Goal: Task Accomplishment & Management: Complete application form

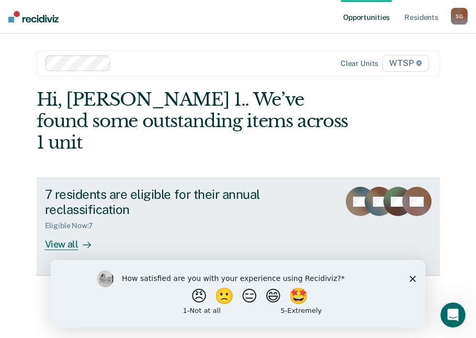
click at [58, 230] on div "View all" at bounding box center [74, 240] width 59 height 20
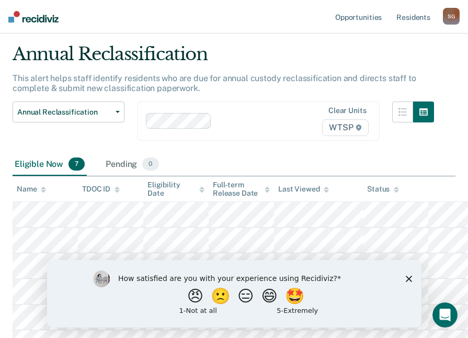
scroll to position [52, 0]
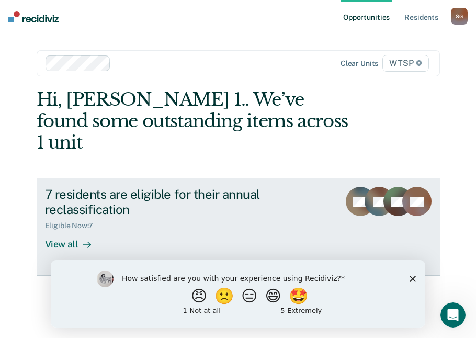
click at [68, 230] on div "View all" at bounding box center [74, 240] width 59 height 20
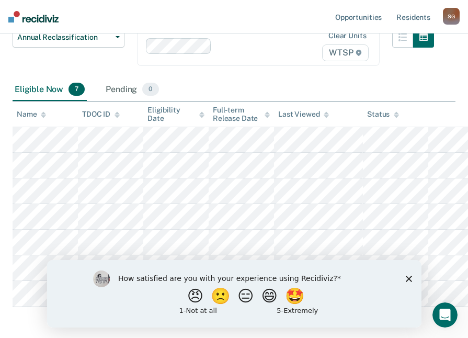
scroll to position [105, 0]
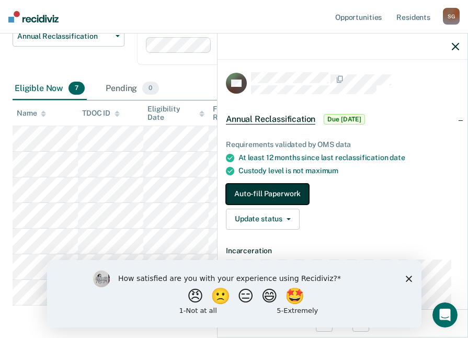
click at [275, 184] on button "Auto-fill Paperwork" at bounding box center [267, 194] width 83 height 21
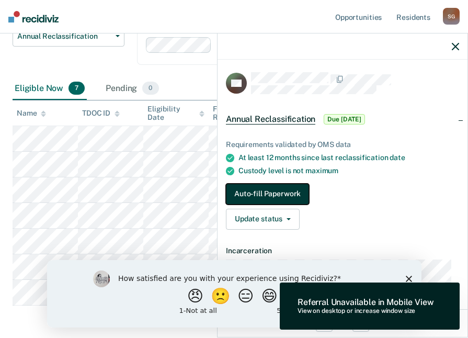
click at [281, 188] on button "Auto-fill Paperwork" at bounding box center [267, 194] width 83 height 21
click at [273, 189] on button "Auto-fill Paperwork" at bounding box center [267, 194] width 83 height 21
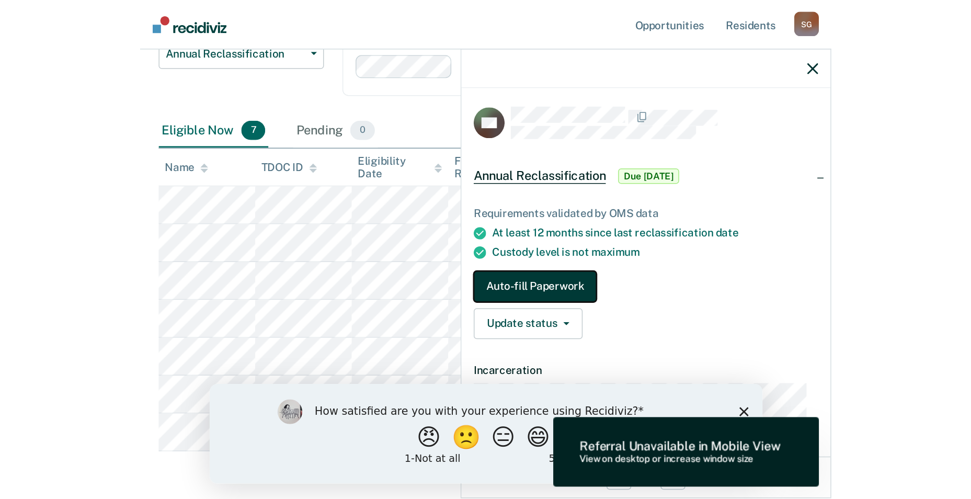
scroll to position [0, 0]
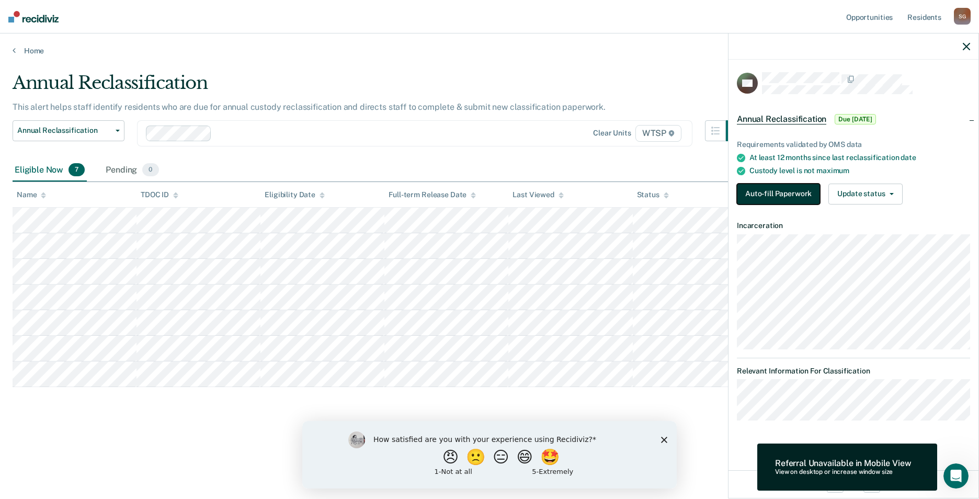
click at [476, 191] on button "Auto-fill Paperwork" at bounding box center [778, 194] width 83 height 21
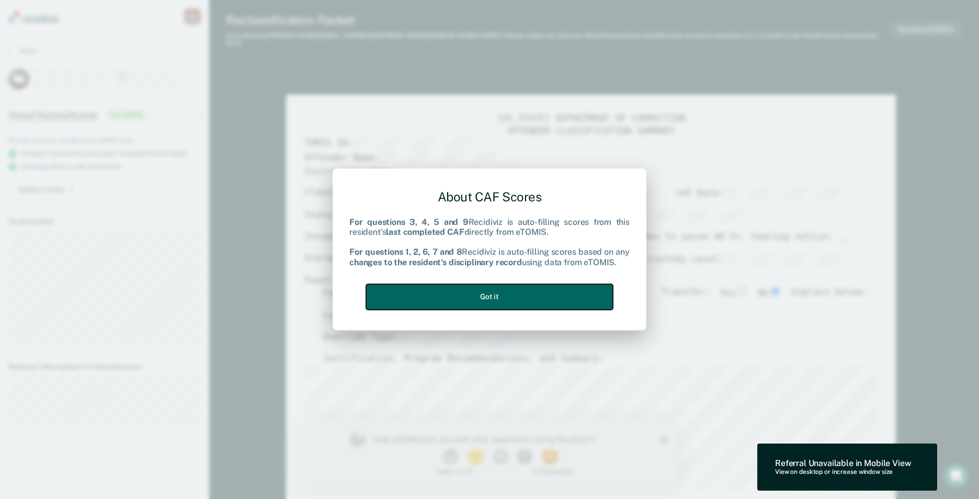
click at [476, 296] on button "Got it" at bounding box center [489, 297] width 247 height 26
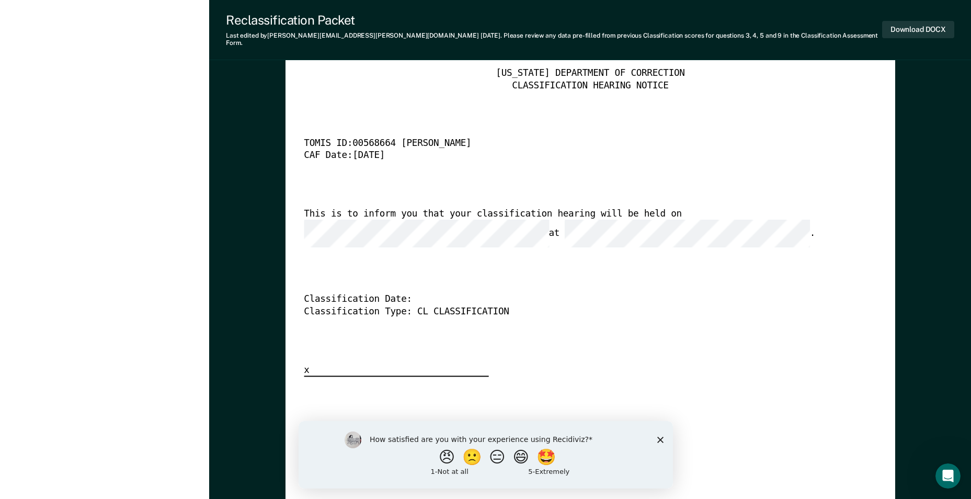
scroll to position [2511, 0]
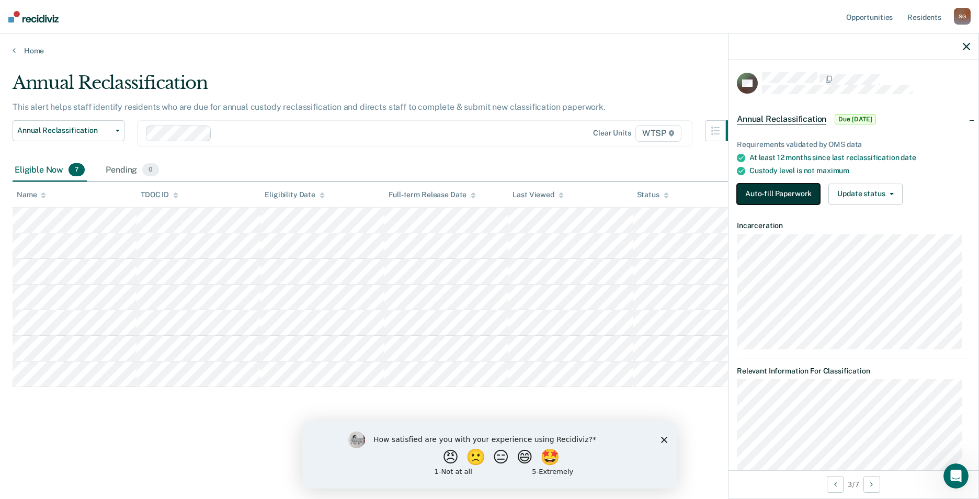
click at [476, 194] on button "Auto-fill Paperwork" at bounding box center [778, 194] width 83 height 21
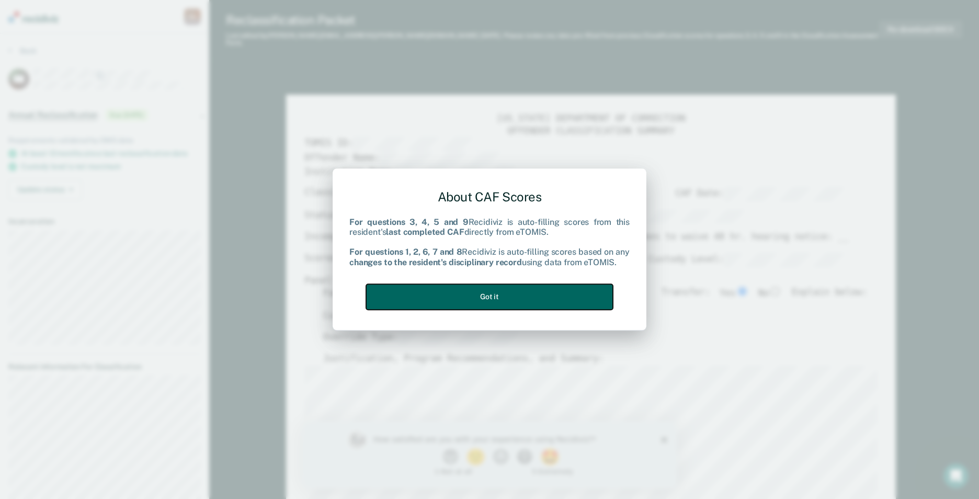
click at [476, 291] on button "Got it" at bounding box center [489, 297] width 247 height 26
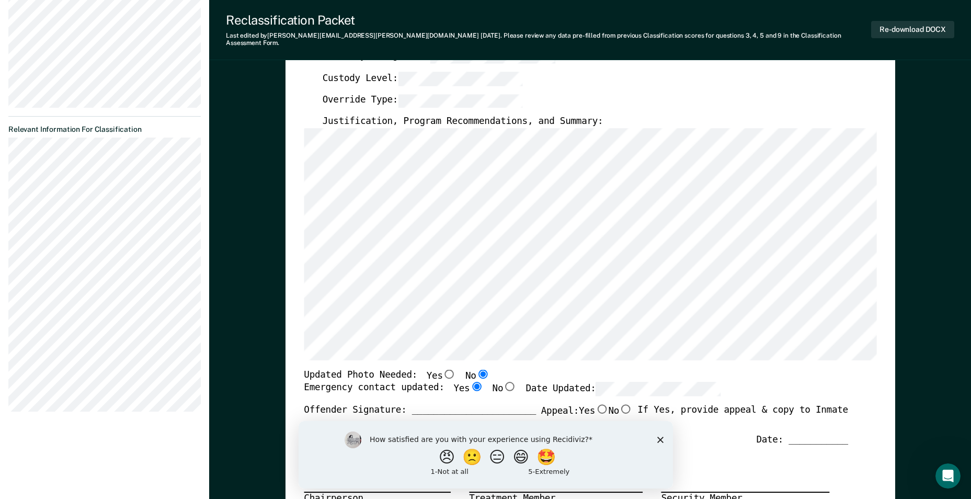
scroll to position [262, 0]
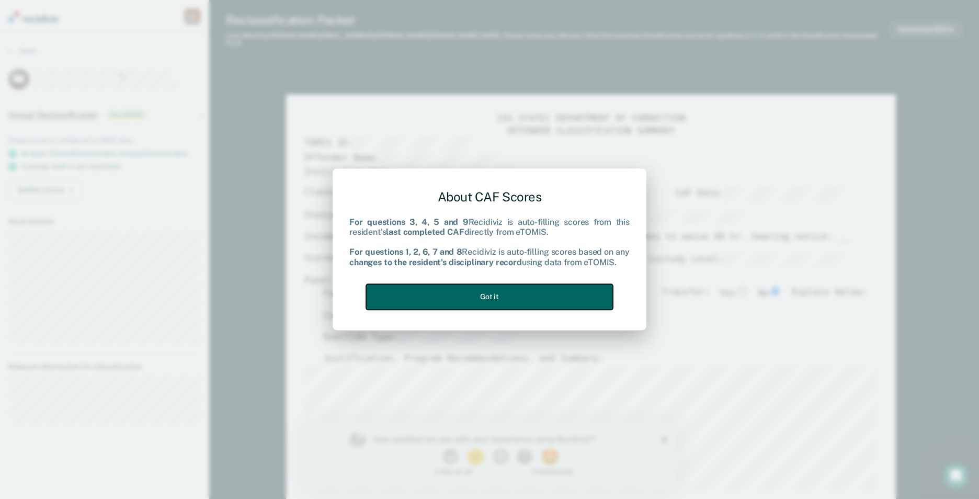
click at [476, 298] on button "Got it" at bounding box center [489, 297] width 247 height 26
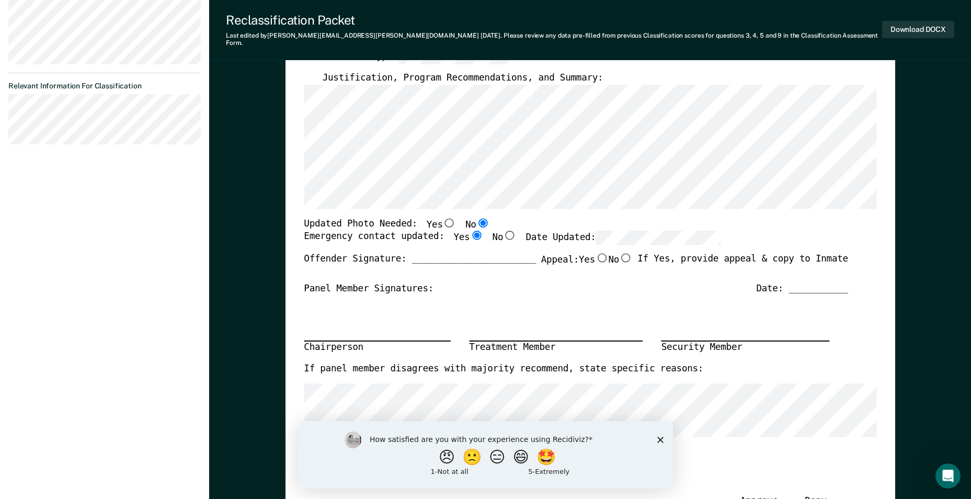
scroll to position [262, 0]
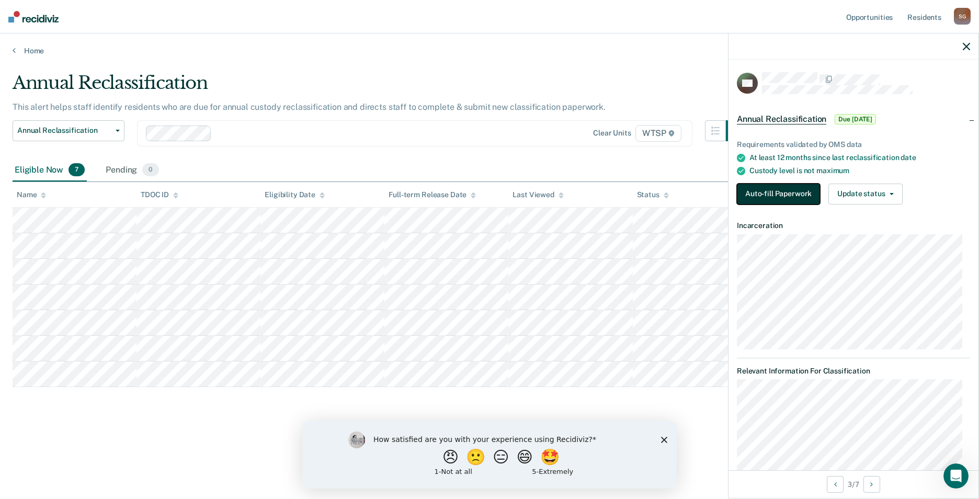
click at [476, 188] on button "Auto-fill Paperwork" at bounding box center [778, 194] width 83 height 21
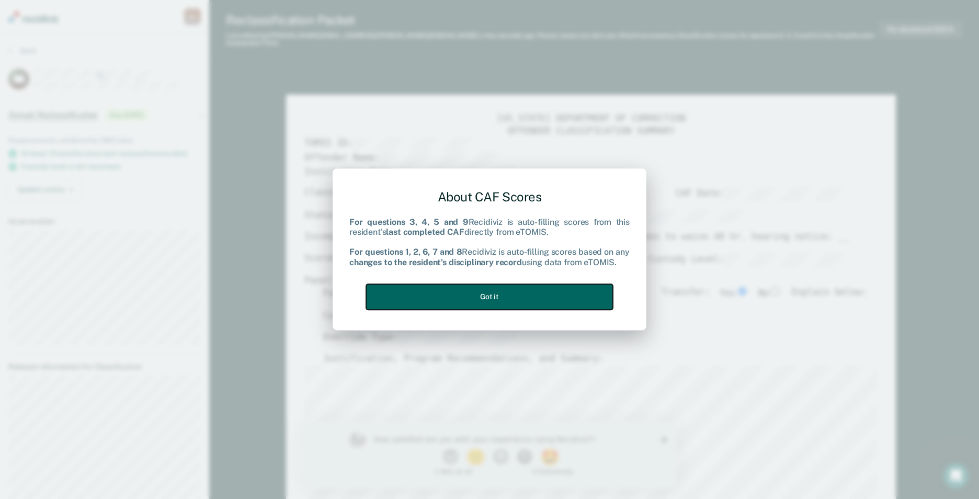
click at [476, 298] on button "Got it" at bounding box center [489, 297] width 247 height 26
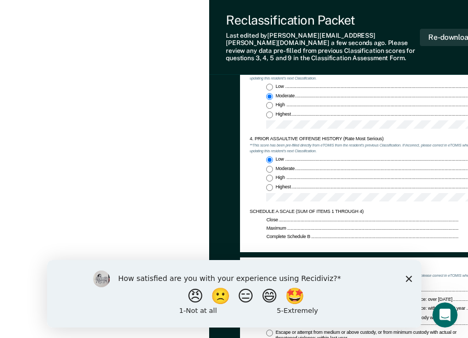
scroll to position [680, 0]
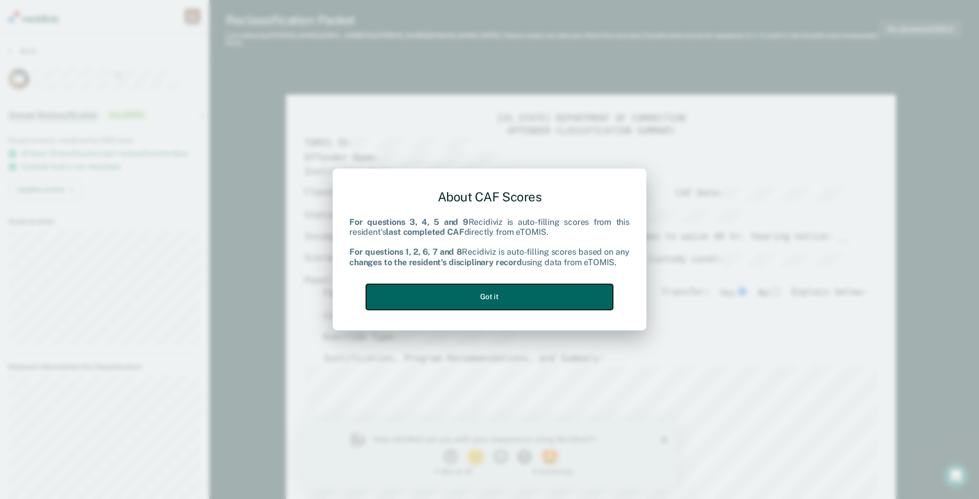
click at [476, 299] on button "Got it" at bounding box center [489, 297] width 247 height 26
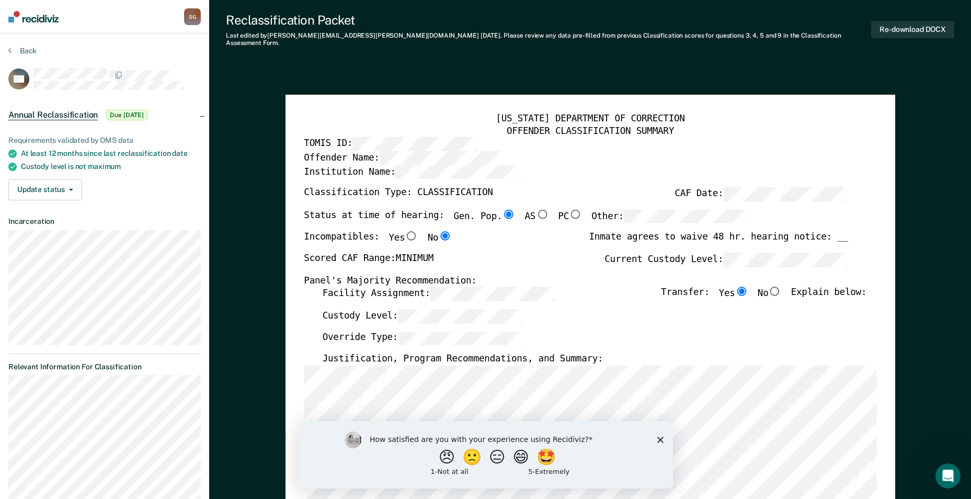
click at [476, 337] on icon "Close survey" at bounding box center [660, 439] width 6 height 6
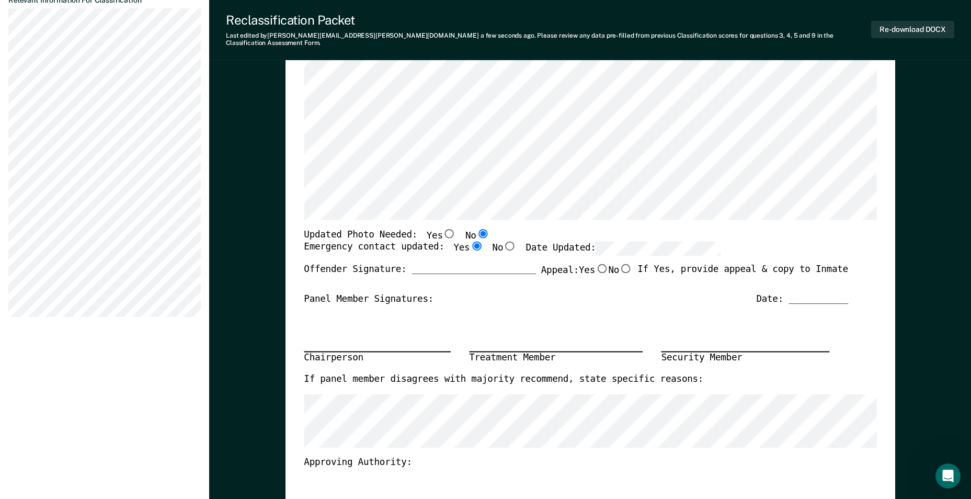
scroll to position [366, 0]
click at [476, 216] on div "[US_STATE] DEPARTMENT OF CORRECTION OFFENDER CLASSIFICATION SUMMARY TOMIS ID: O…" at bounding box center [590, 179] width 573 height 865
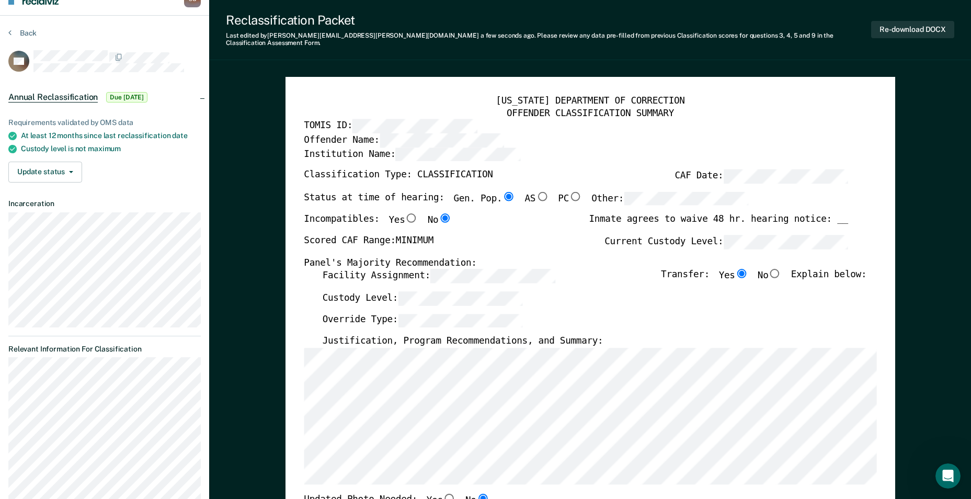
scroll to position [0, 0]
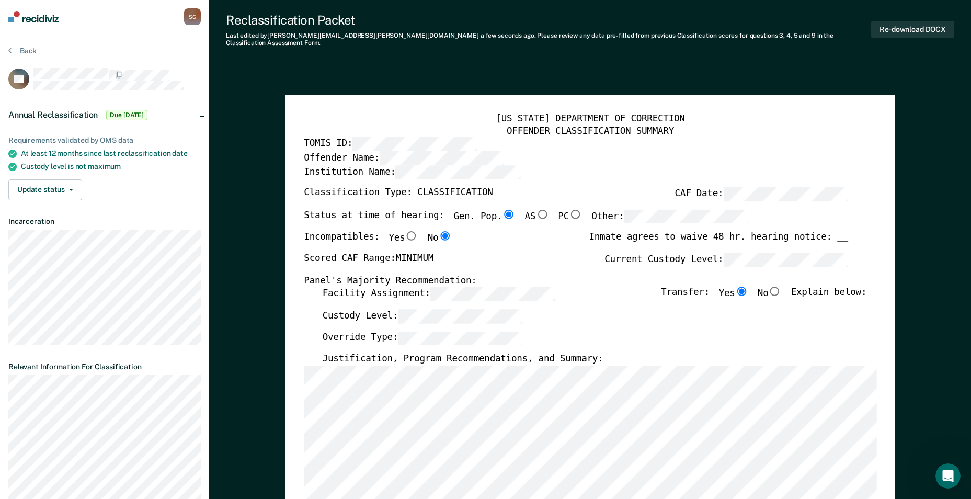
click at [476, 287] on input "No" at bounding box center [775, 291] width 14 height 9
type textarea "x"
radio input "false"
radio input "true"
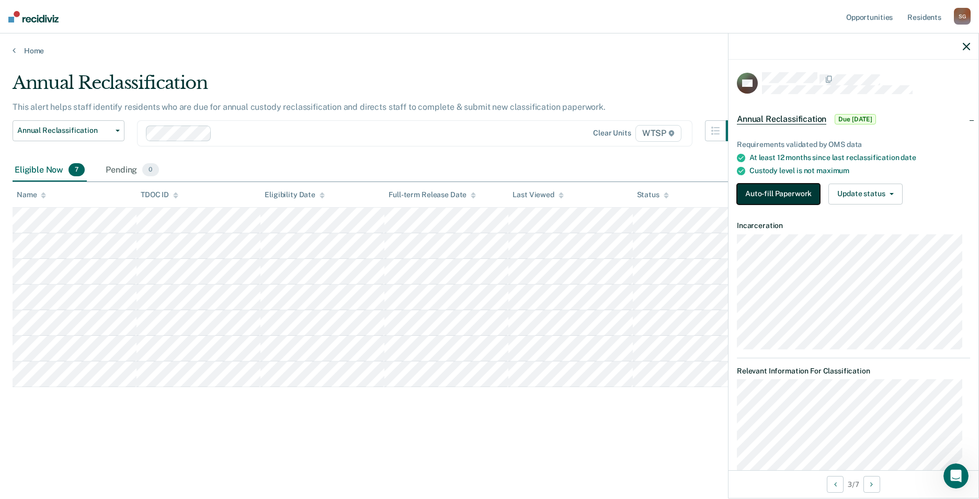
click at [476, 190] on button "Auto-fill Paperwork" at bounding box center [778, 194] width 83 height 21
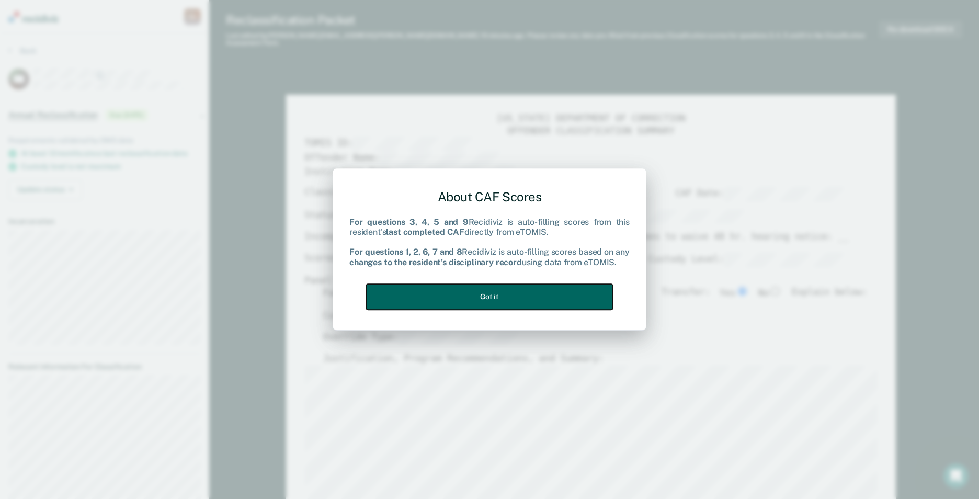
click at [476, 294] on button "Got it" at bounding box center [489, 297] width 247 height 26
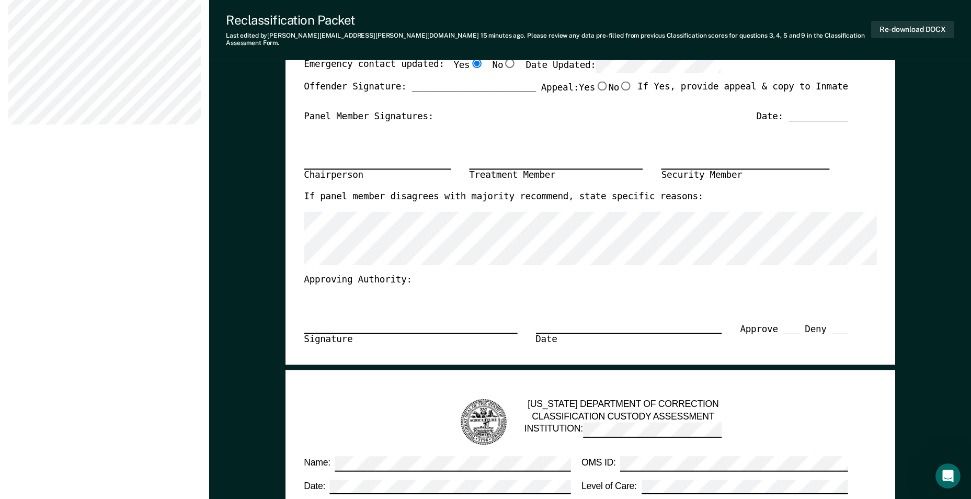
scroll to position [575, 0]
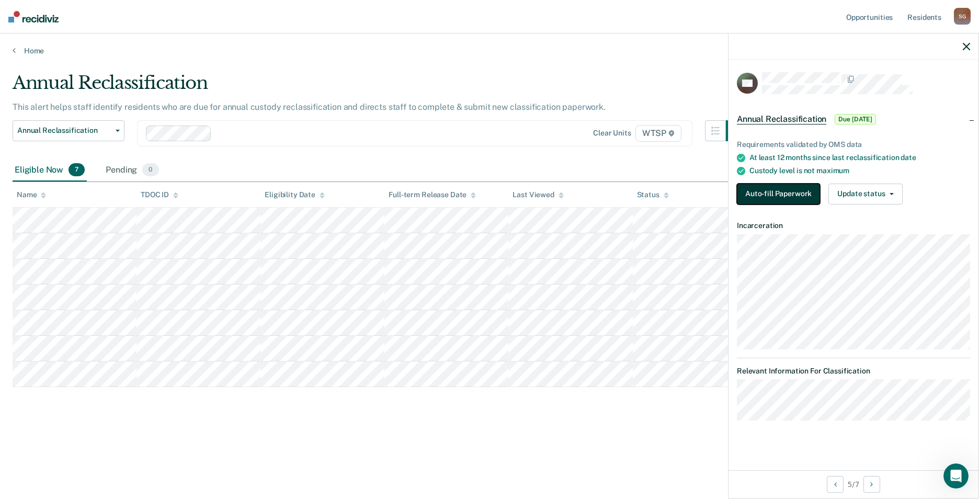
click at [476, 192] on button "Auto-fill Paperwork" at bounding box center [778, 194] width 83 height 21
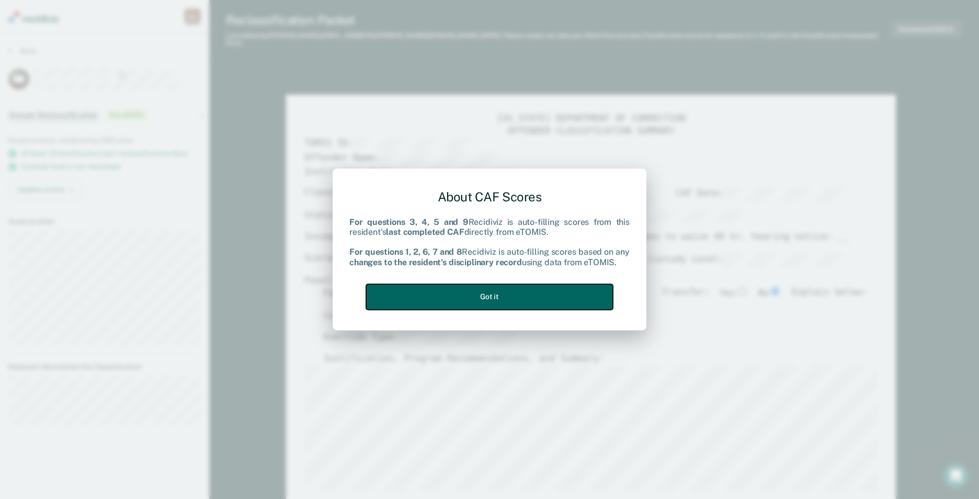
click at [476, 290] on button "Got it" at bounding box center [489, 297] width 247 height 26
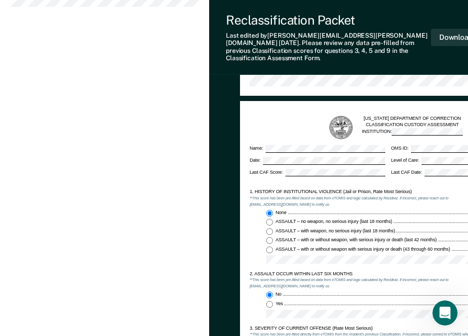
scroll to position [523, 0]
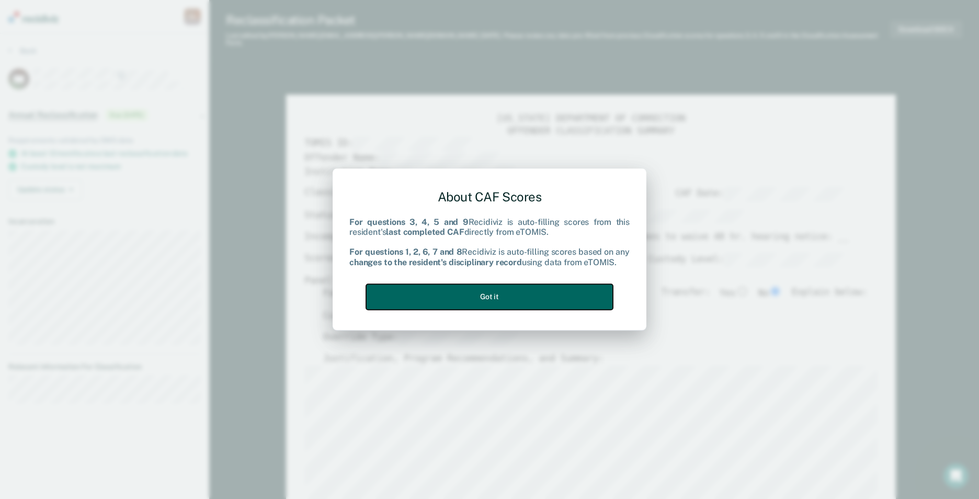
click at [476, 296] on button "Got it" at bounding box center [489, 297] width 247 height 26
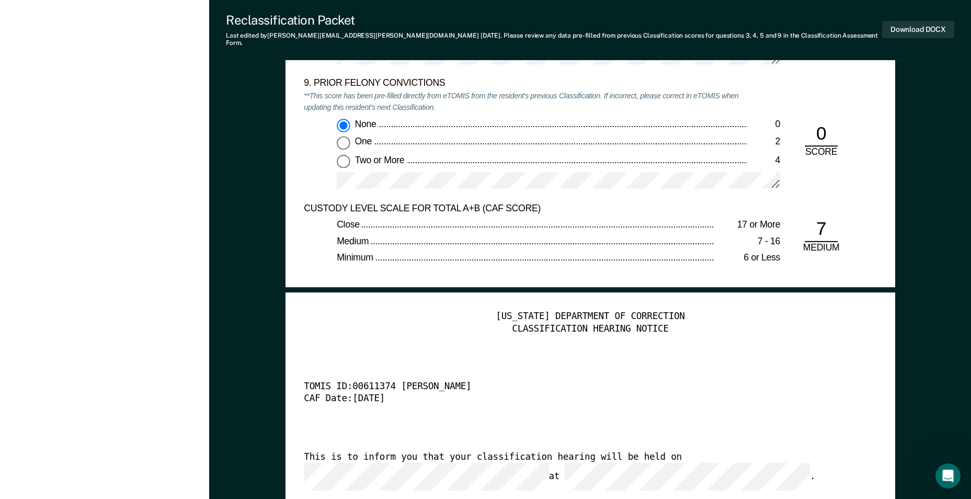
scroll to position [2406, 0]
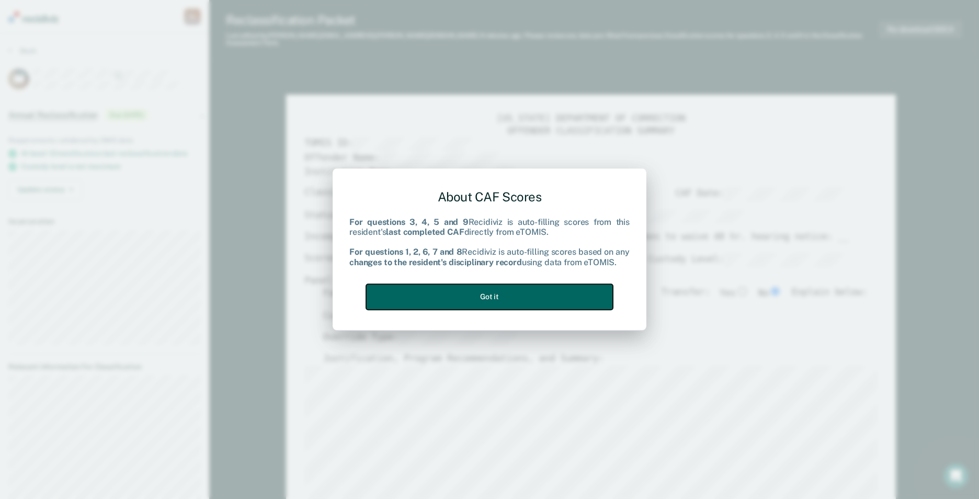
click at [476, 295] on button "Got it" at bounding box center [489, 297] width 247 height 26
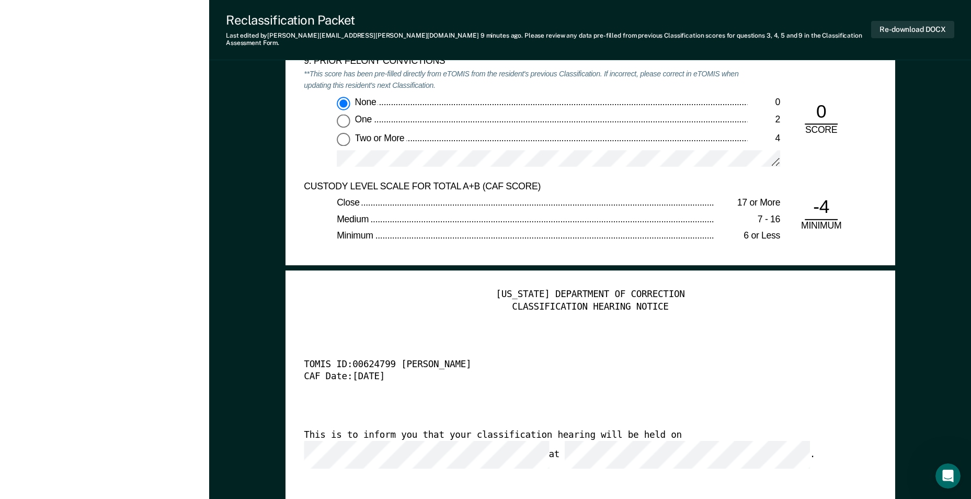
scroll to position [2249, 0]
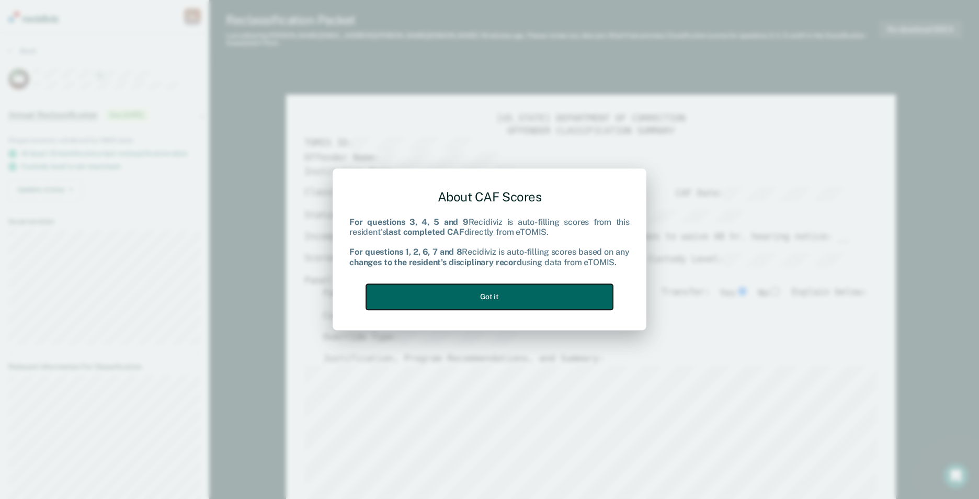
click at [476, 290] on button "Got it" at bounding box center [489, 297] width 247 height 26
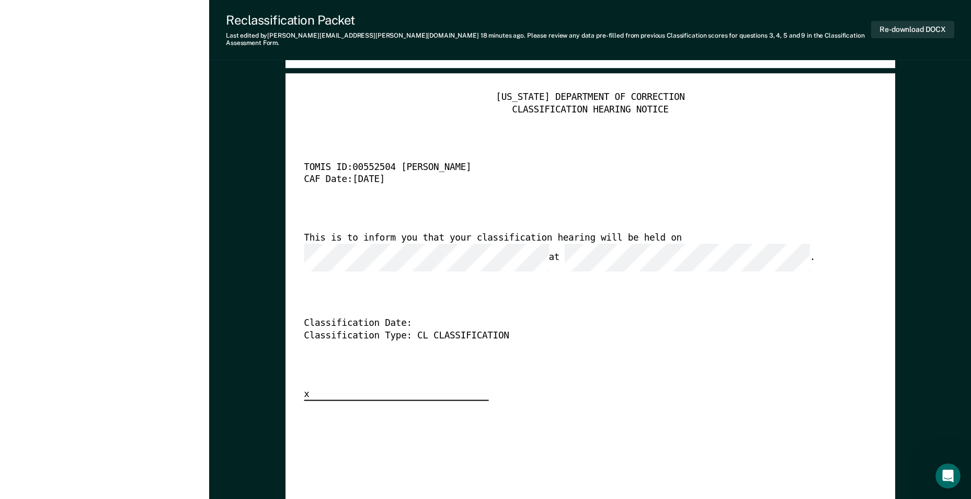
scroll to position [2511, 0]
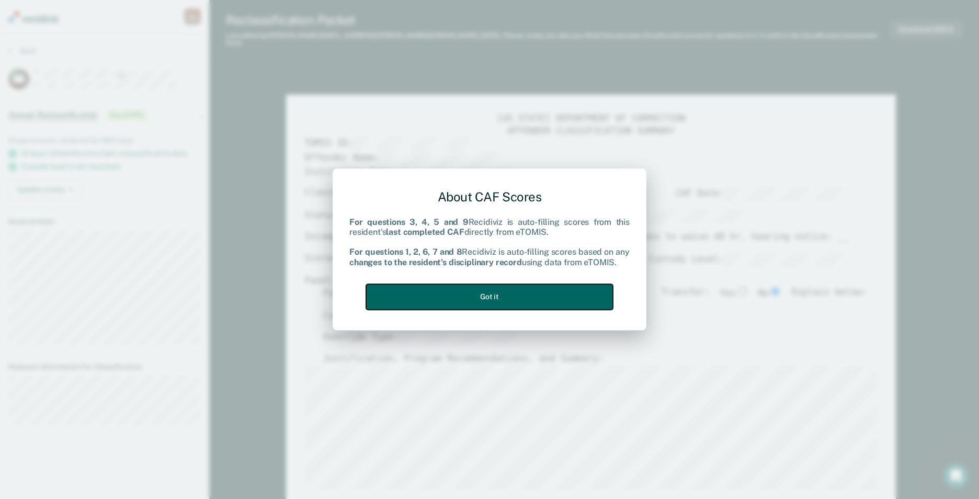
click at [476, 298] on button "Got it" at bounding box center [489, 297] width 247 height 26
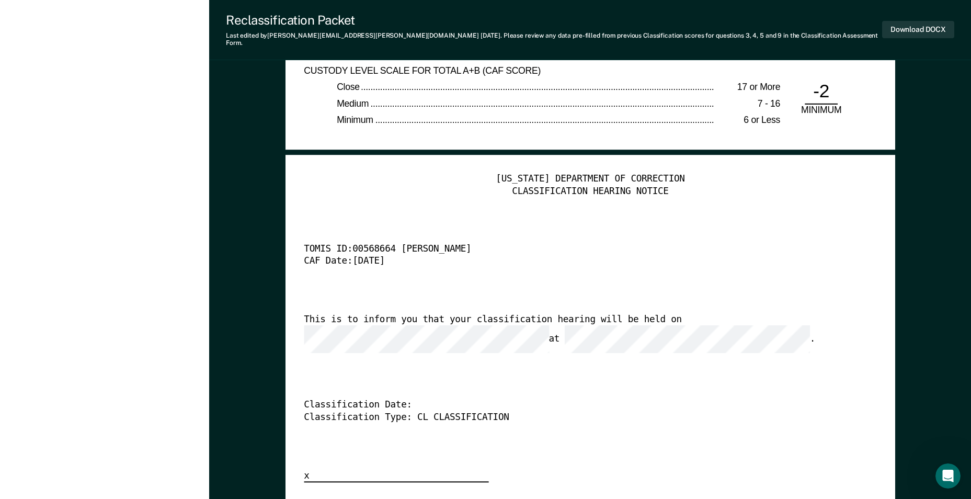
scroll to position [2511, 0]
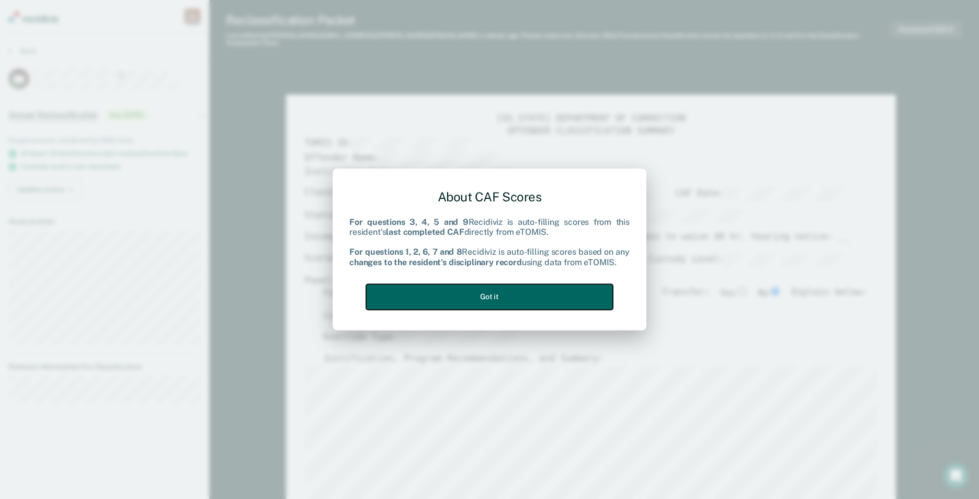
click at [476, 308] on button "Got it" at bounding box center [489, 297] width 247 height 26
click at [476, 295] on button "Got it" at bounding box center [489, 297] width 247 height 26
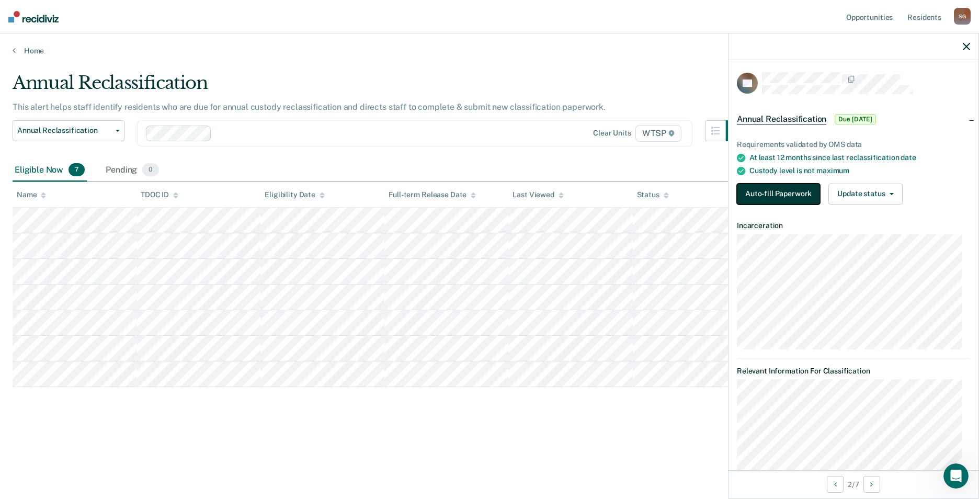
click at [476, 191] on button "Auto-fill Paperwork" at bounding box center [778, 194] width 83 height 21
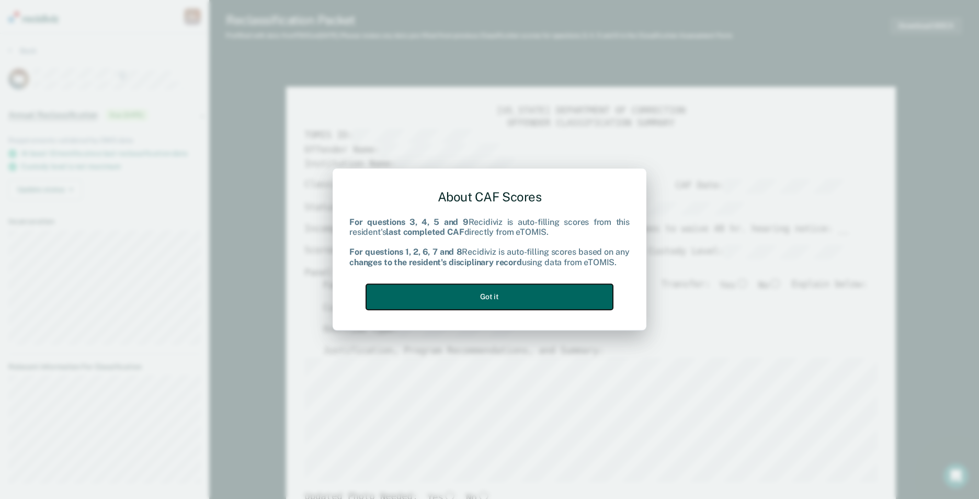
click at [476, 300] on button "Got it" at bounding box center [489, 297] width 247 height 26
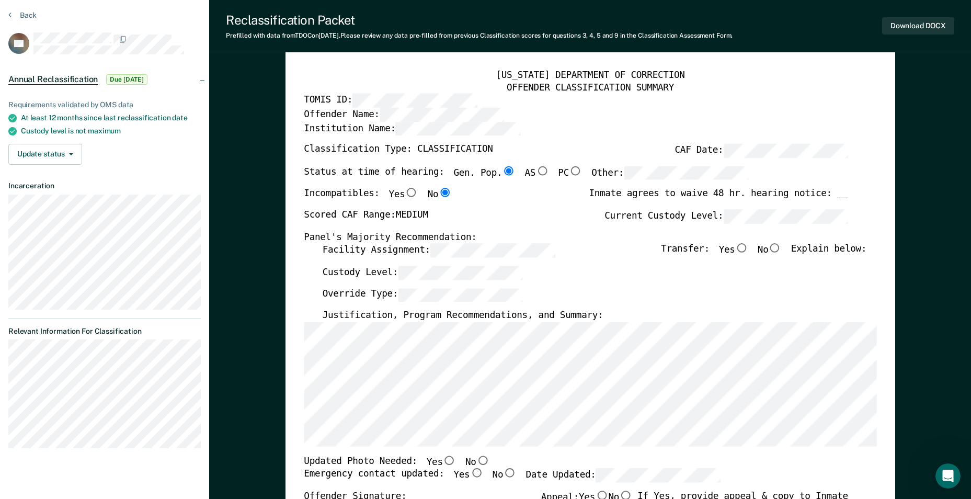
scroll to position [52, 0]
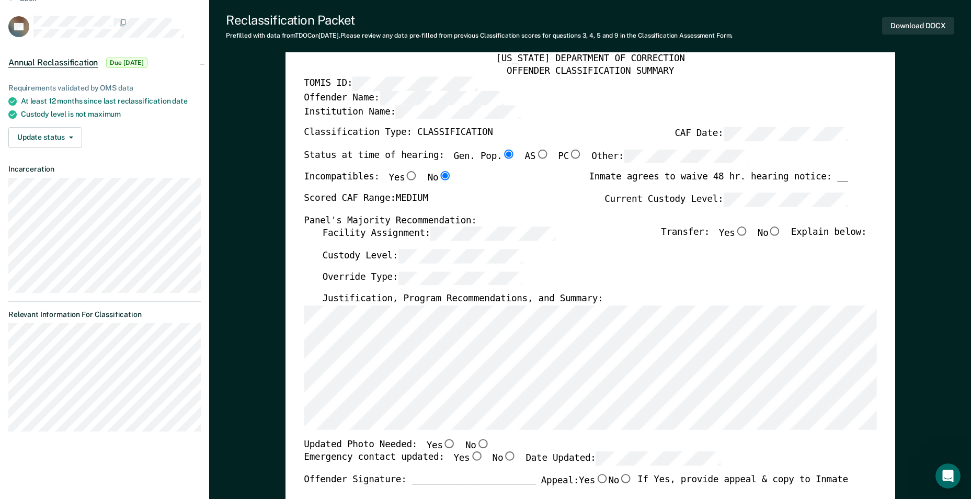
click at [476, 231] on input "No" at bounding box center [775, 231] width 14 height 9
type textarea "x"
radio input "true"
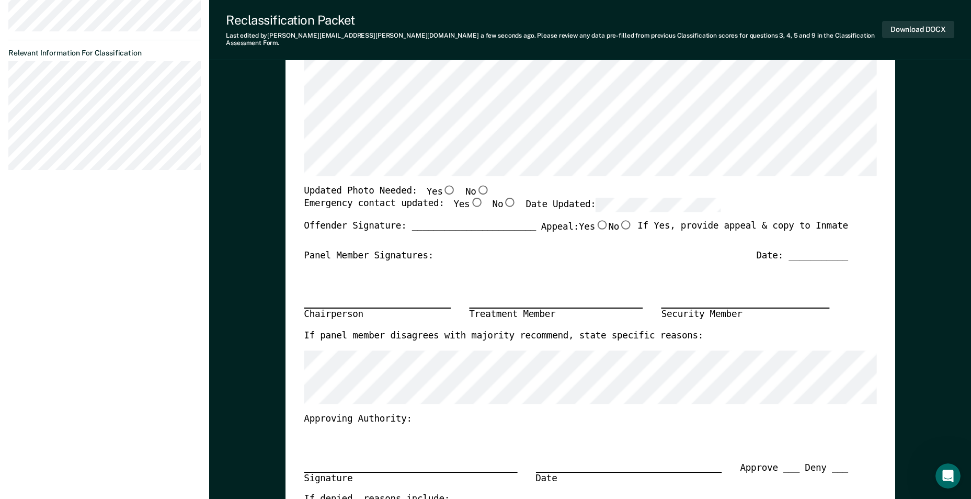
scroll to position [0, 0]
click at [476, 185] on input "No" at bounding box center [483, 189] width 14 height 9
type textarea "x"
radio input "true"
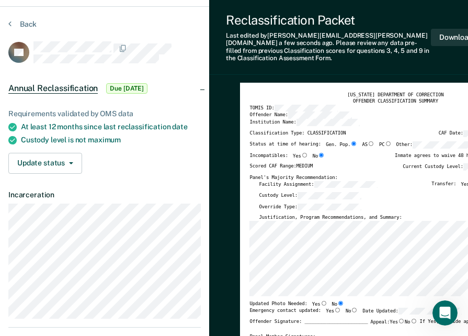
scroll to position [52, 0]
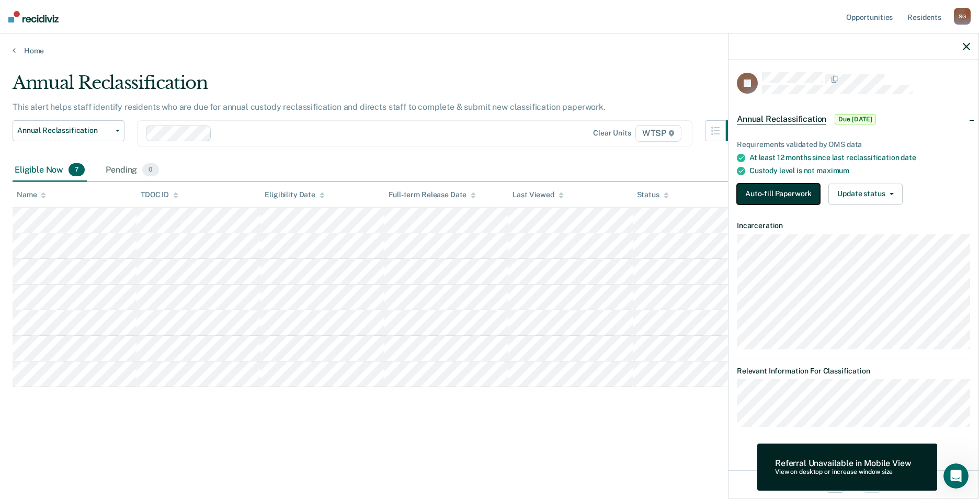
click at [476, 194] on button "Auto-fill Paperwork" at bounding box center [778, 194] width 83 height 21
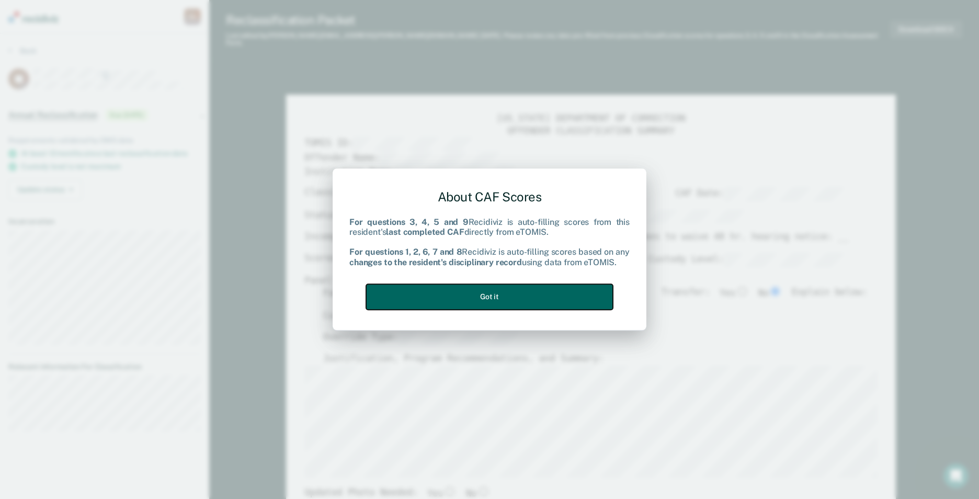
click at [476, 293] on button "Got it" at bounding box center [489, 297] width 247 height 26
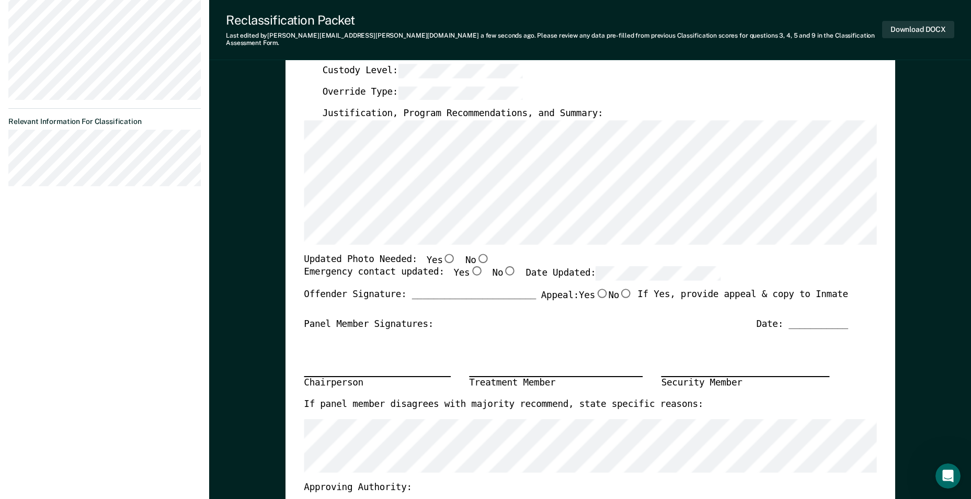
scroll to position [262, 0]
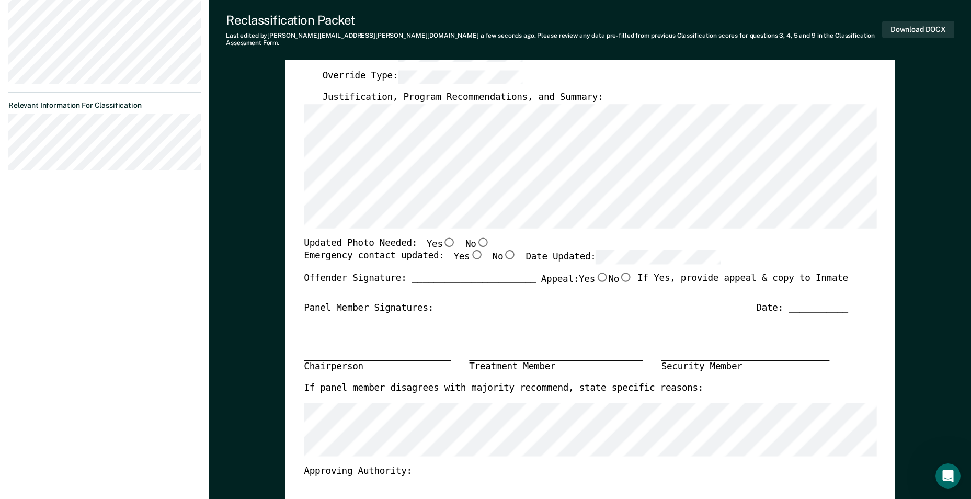
click at [476, 237] on input "No" at bounding box center [483, 241] width 14 height 9
type textarea "x"
radio input "true"
click at [470, 251] on input "Yes" at bounding box center [477, 254] width 14 height 9
type textarea "x"
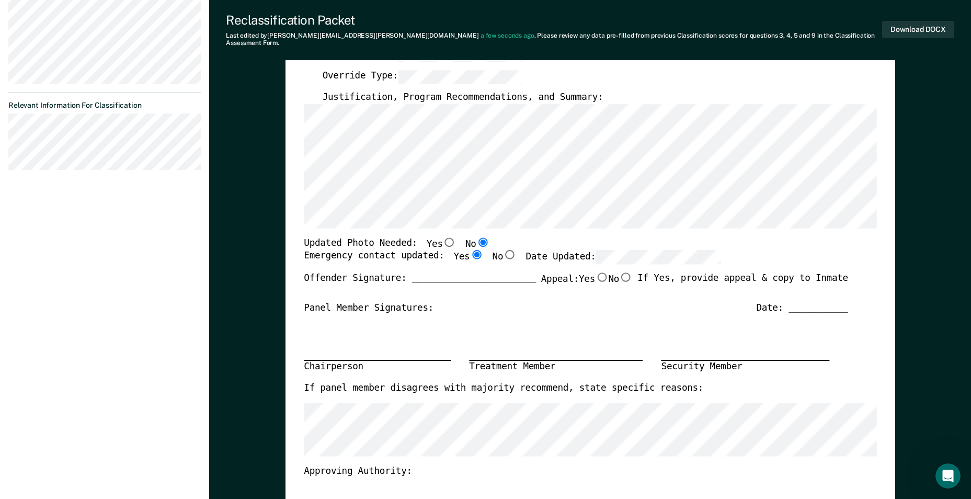
radio input "true"
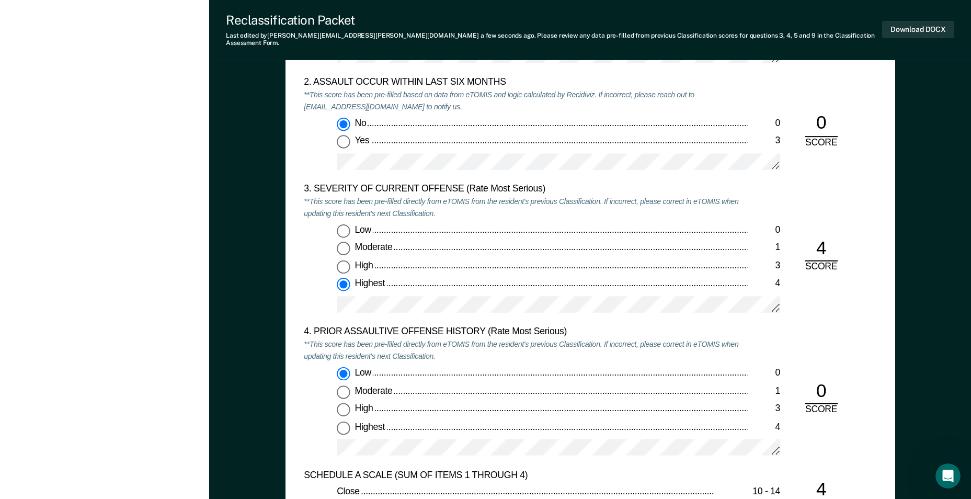
scroll to position [1099, 0]
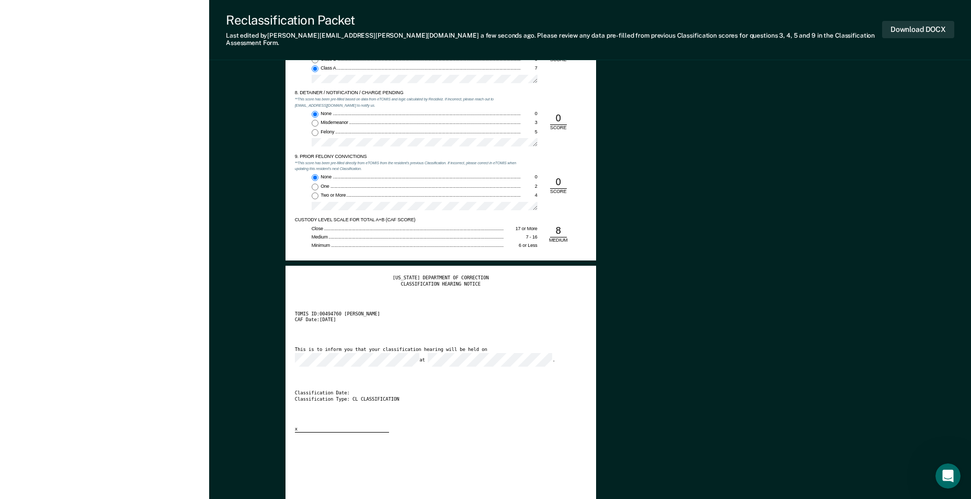
type textarea "x"
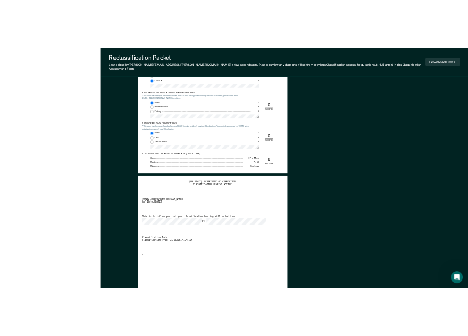
scroll to position [0, 0]
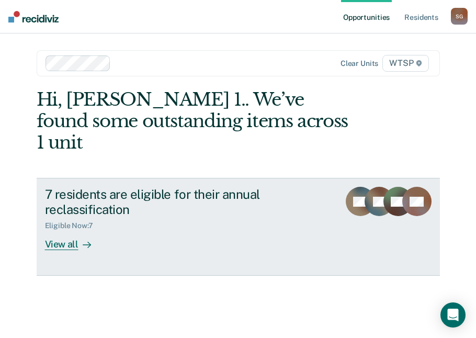
click at [57, 230] on div "View all" at bounding box center [74, 240] width 59 height 20
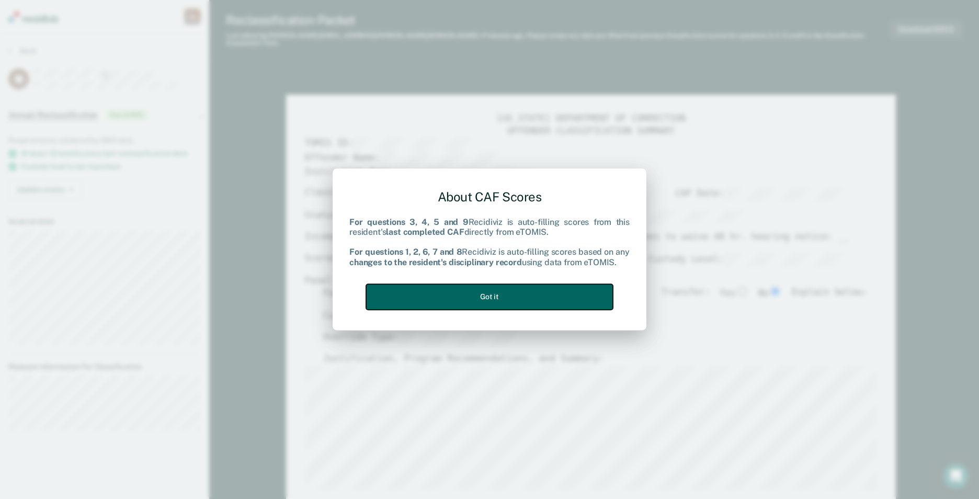
click at [476, 295] on button "Got it" at bounding box center [489, 297] width 247 height 26
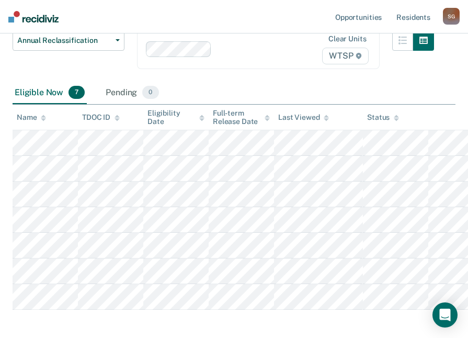
scroll to position [105, 0]
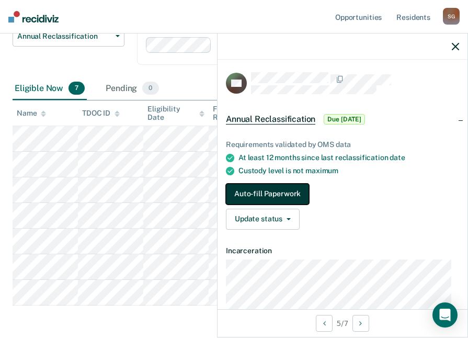
click at [290, 198] on button "Auto-fill Paperwork" at bounding box center [267, 194] width 83 height 21
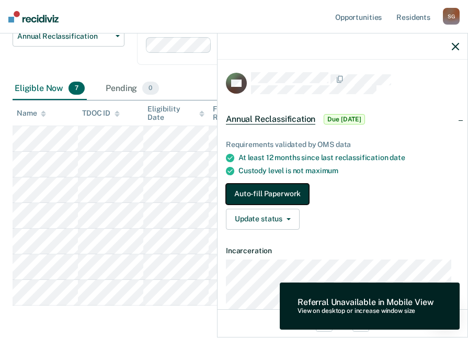
click at [281, 188] on button "Auto-fill Paperwork" at bounding box center [267, 194] width 83 height 21
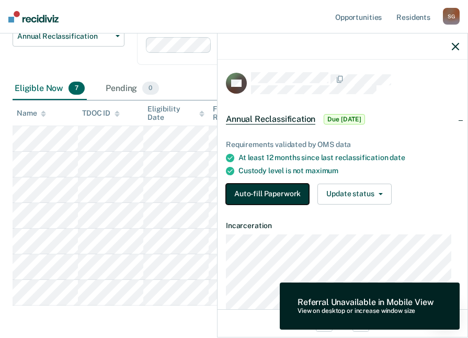
scroll to position [0, 0]
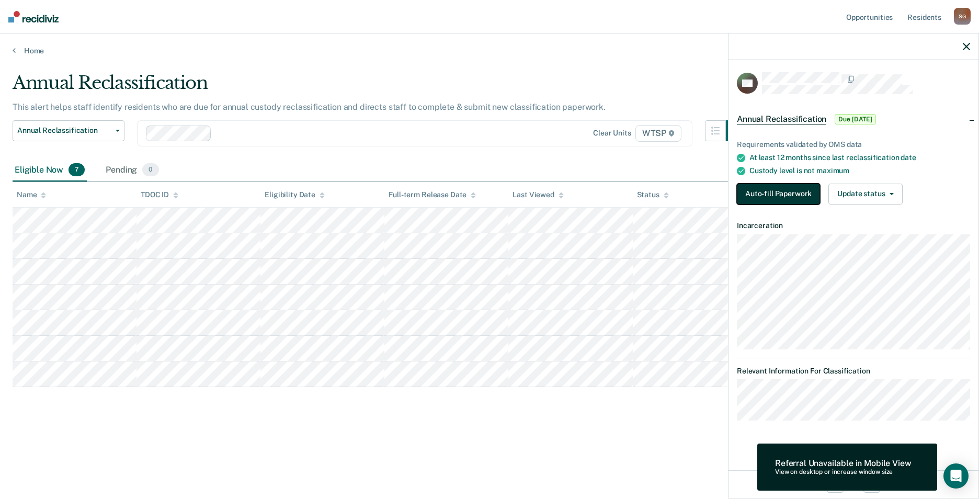
click at [476, 187] on button "Auto-fill Paperwork" at bounding box center [778, 194] width 83 height 21
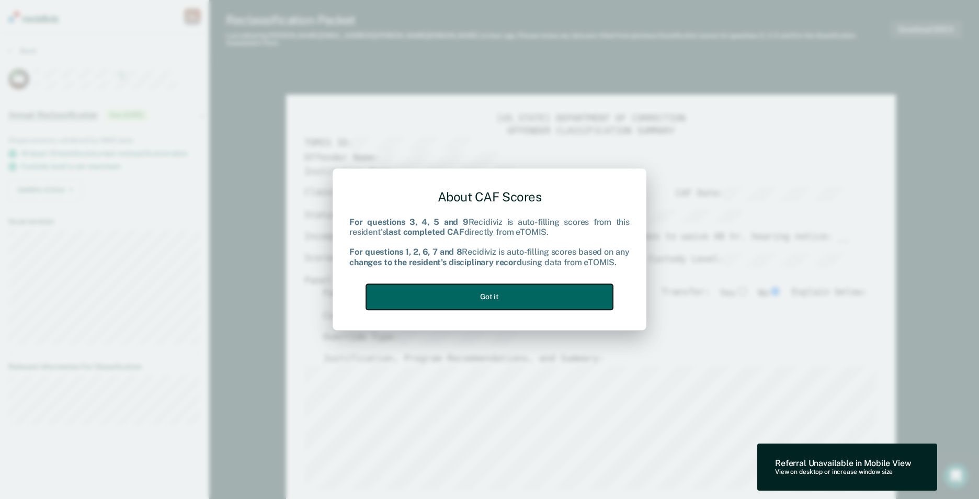
click at [476, 291] on button "Got it" at bounding box center [489, 297] width 247 height 26
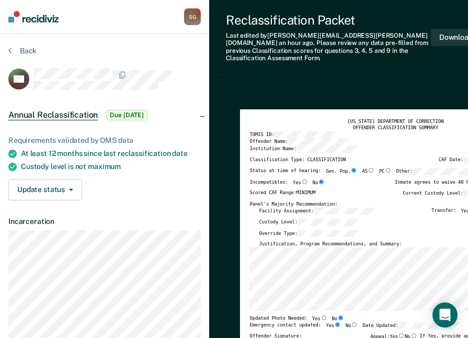
click at [8, 44] on section "Back SH Annual Reclassification Due 9/19/25 Requirements validated by OMS data …" at bounding box center [104, 239] width 209 height 413
click at [13, 49] on button "Back" at bounding box center [22, 50] width 28 height 9
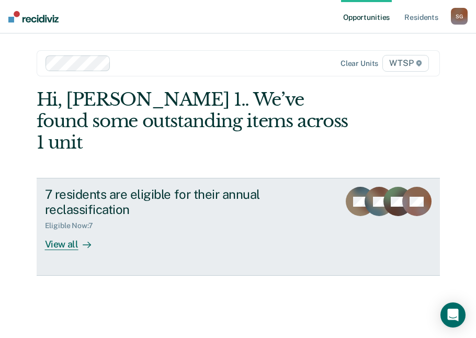
click at [57, 230] on div "View all" at bounding box center [74, 240] width 59 height 20
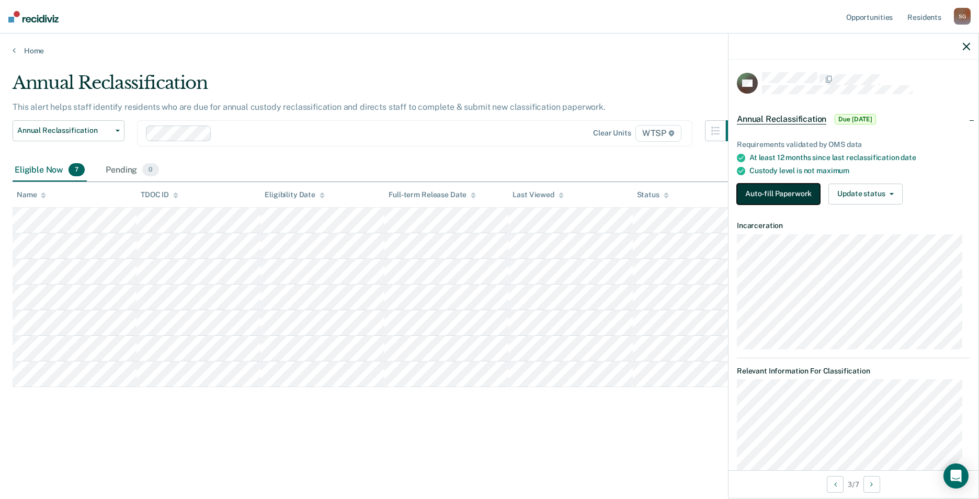
click at [476, 186] on button "Auto-fill Paperwork" at bounding box center [778, 194] width 83 height 21
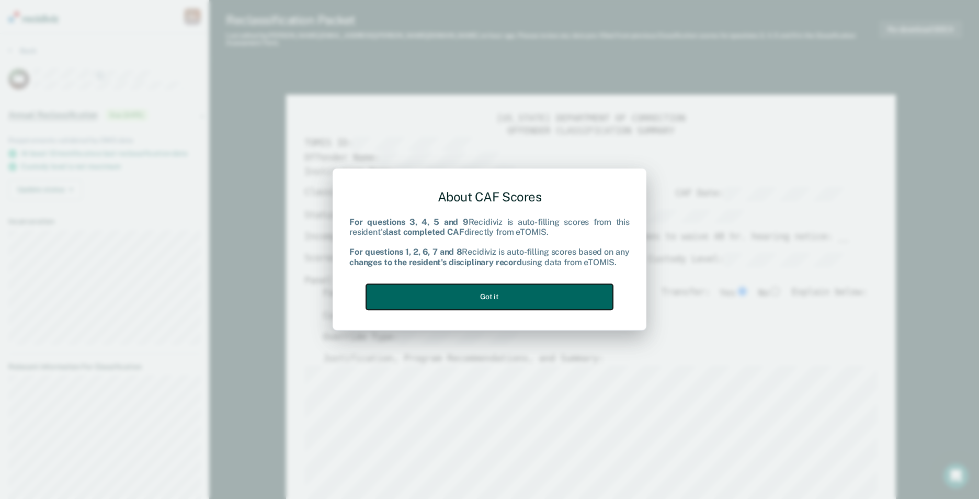
click at [476, 296] on button "Got it" at bounding box center [489, 297] width 247 height 26
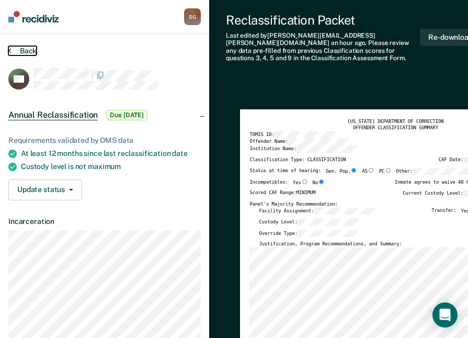
click at [11, 49] on icon at bounding box center [9, 50] width 3 height 8
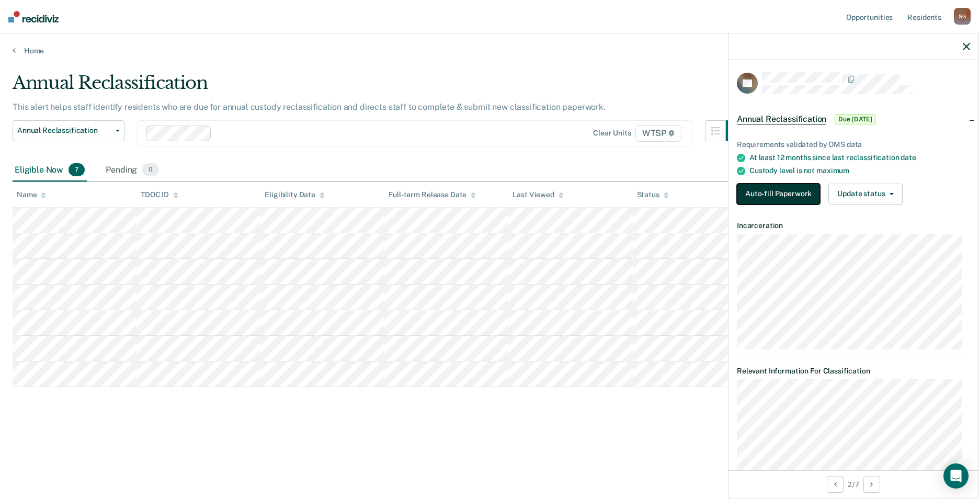
click at [476, 191] on button "Auto-fill Paperwork" at bounding box center [778, 194] width 83 height 21
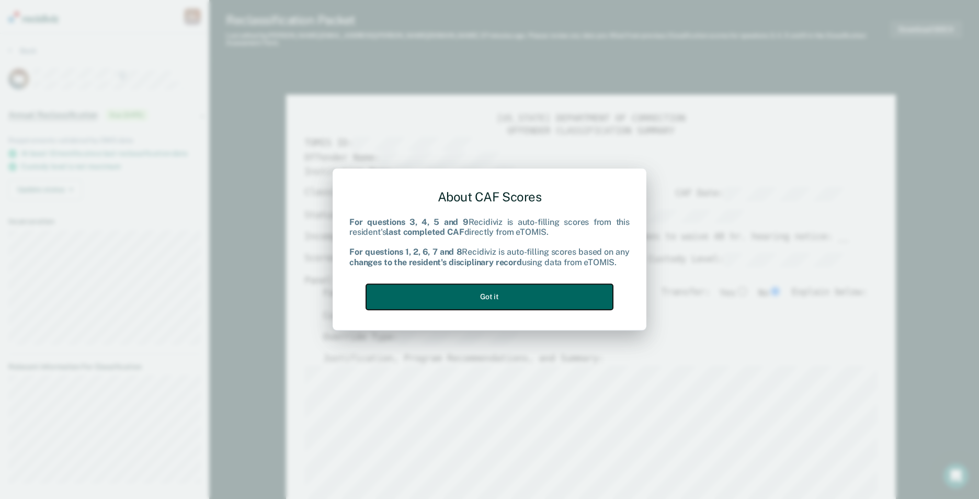
click at [476, 288] on button "Got it" at bounding box center [489, 297] width 247 height 26
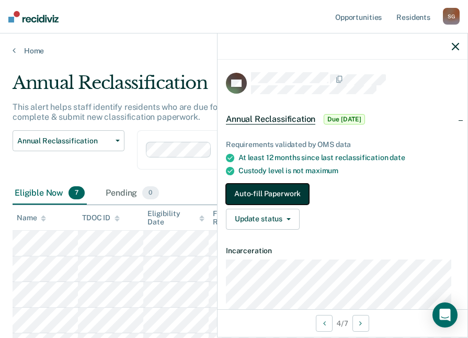
click at [286, 190] on button "Auto-fill Paperwork" at bounding box center [267, 194] width 83 height 21
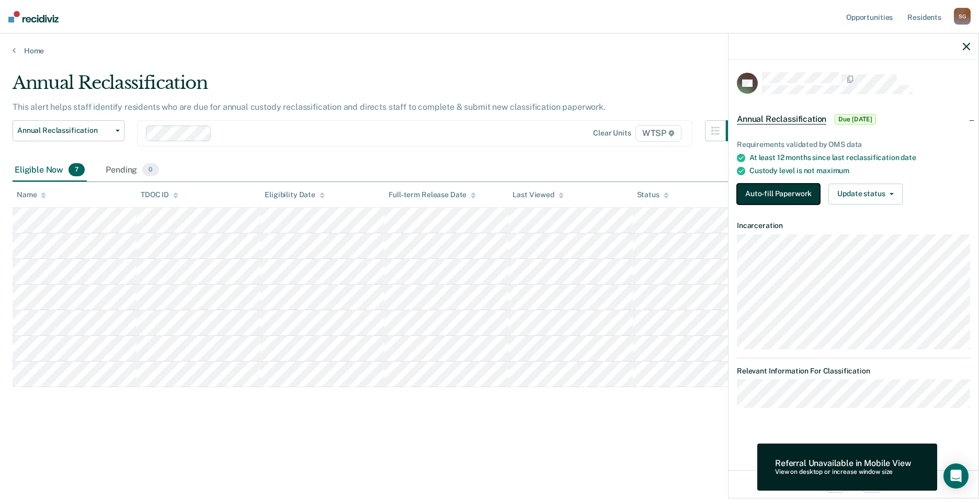
click at [476, 193] on button "Auto-fill Paperwork" at bounding box center [778, 194] width 83 height 21
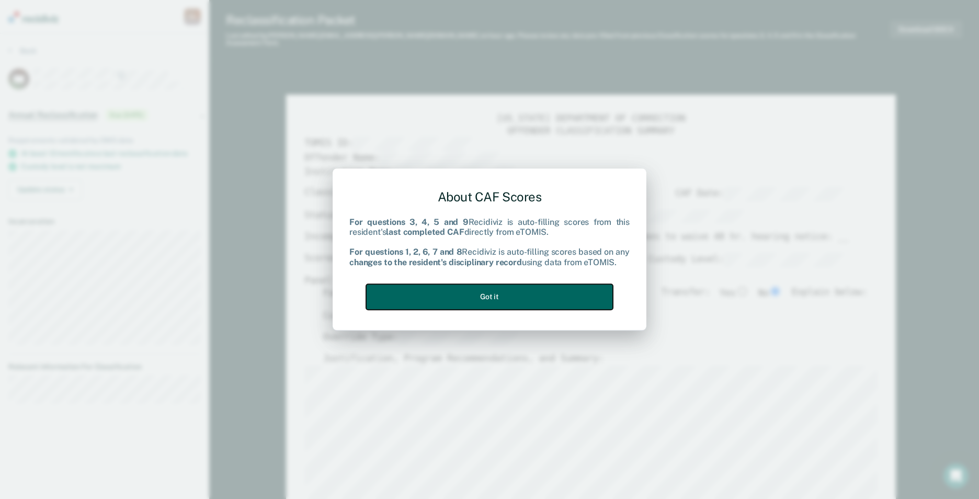
click at [476, 304] on button "Got it" at bounding box center [489, 297] width 247 height 26
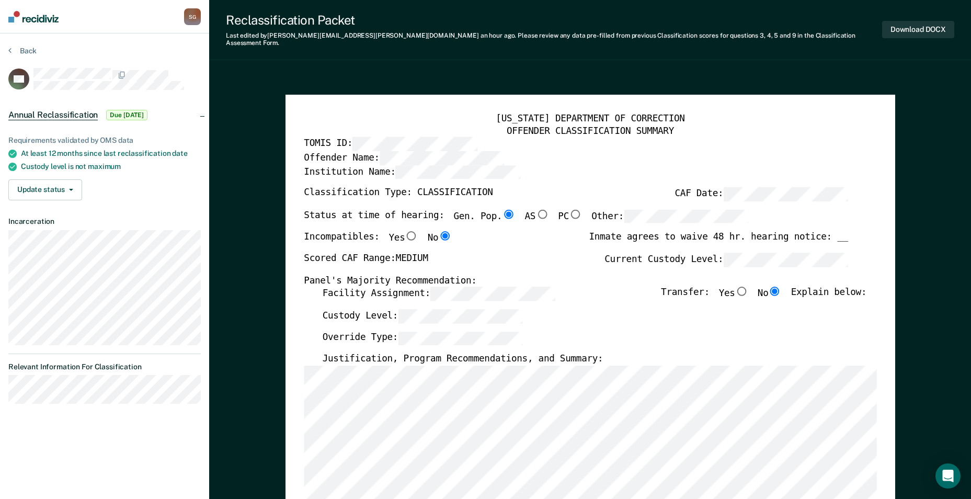
type textarea "x"
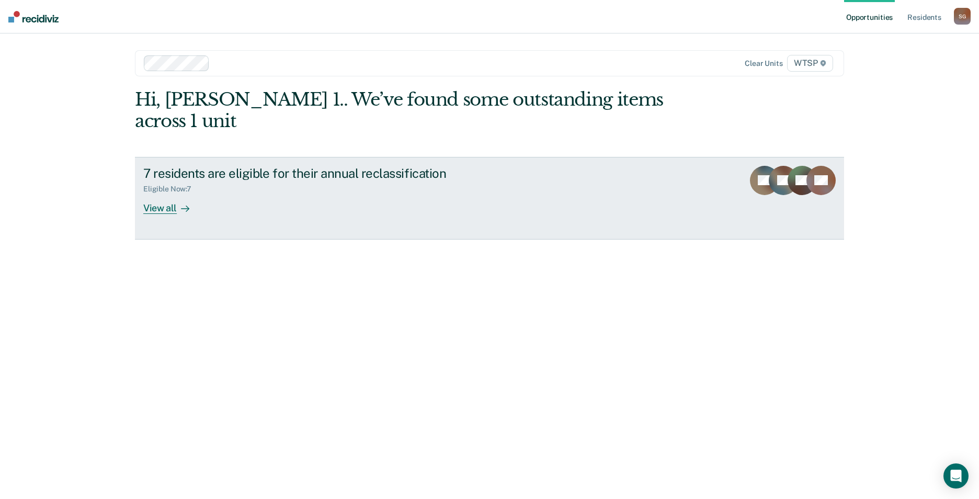
click at [178, 202] on div at bounding box center [183, 208] width 13 height 12
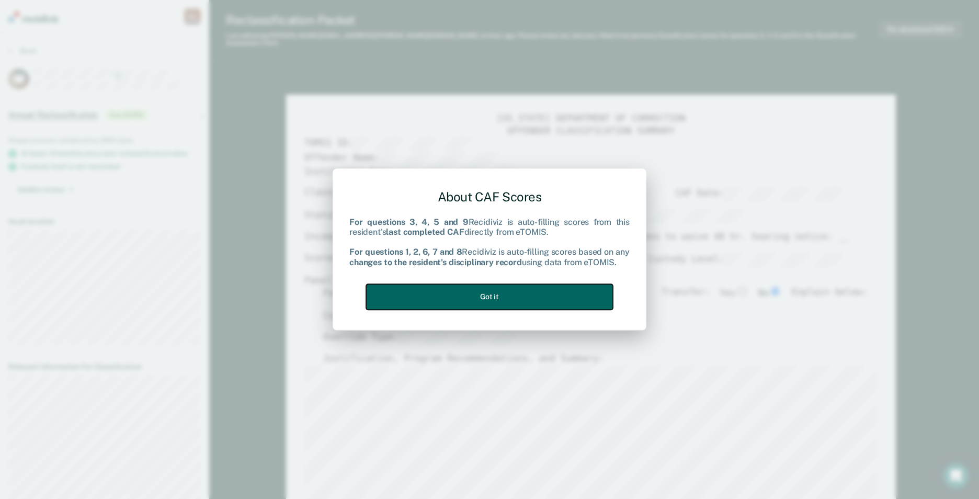
click at [476, 286] on button "Got it" at bounding box center [489, 297] width 247 height 26
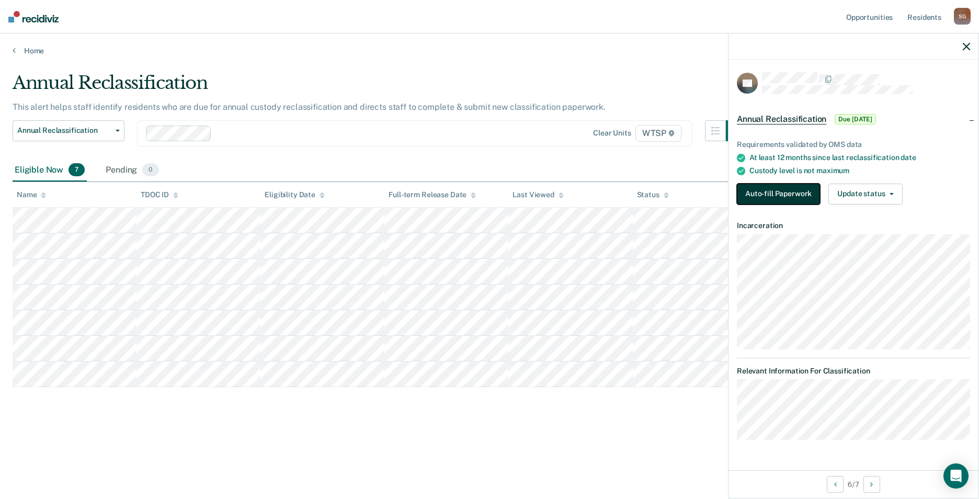
click at [476, 190] on button "Auto-fill Paperwork" at bounding box center [778, 194] width 83 height 21
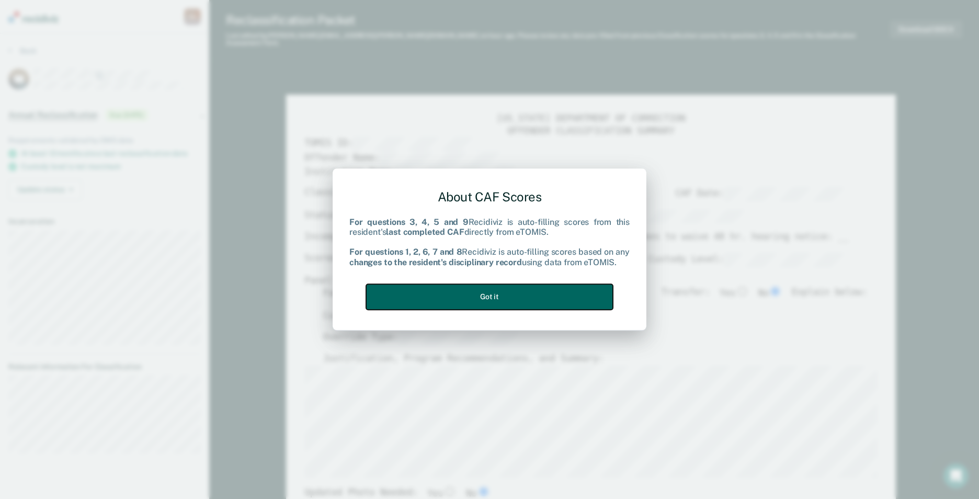
click at [476, 294] on button "Got it" at bounding box center [489, 297] width 247 height 26
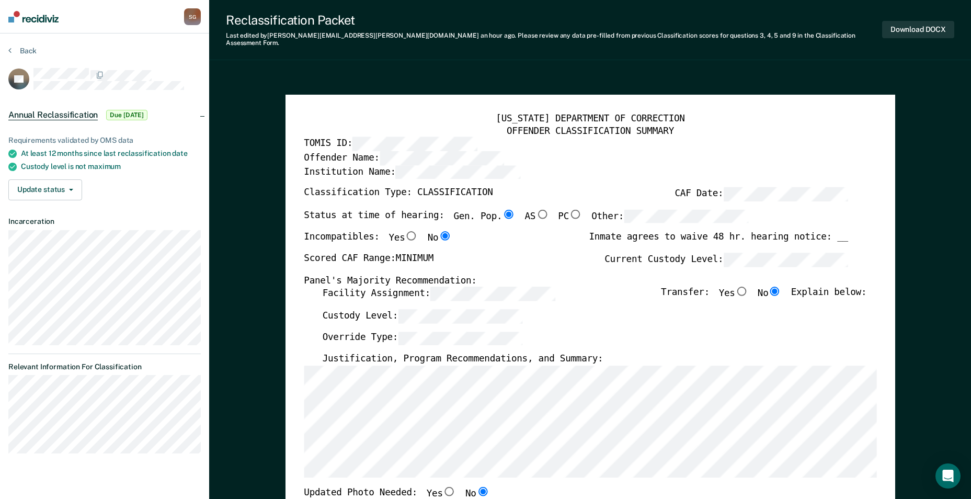
type textarea "x"
